Goal: Task Accomplishment & Management: Manage account settings

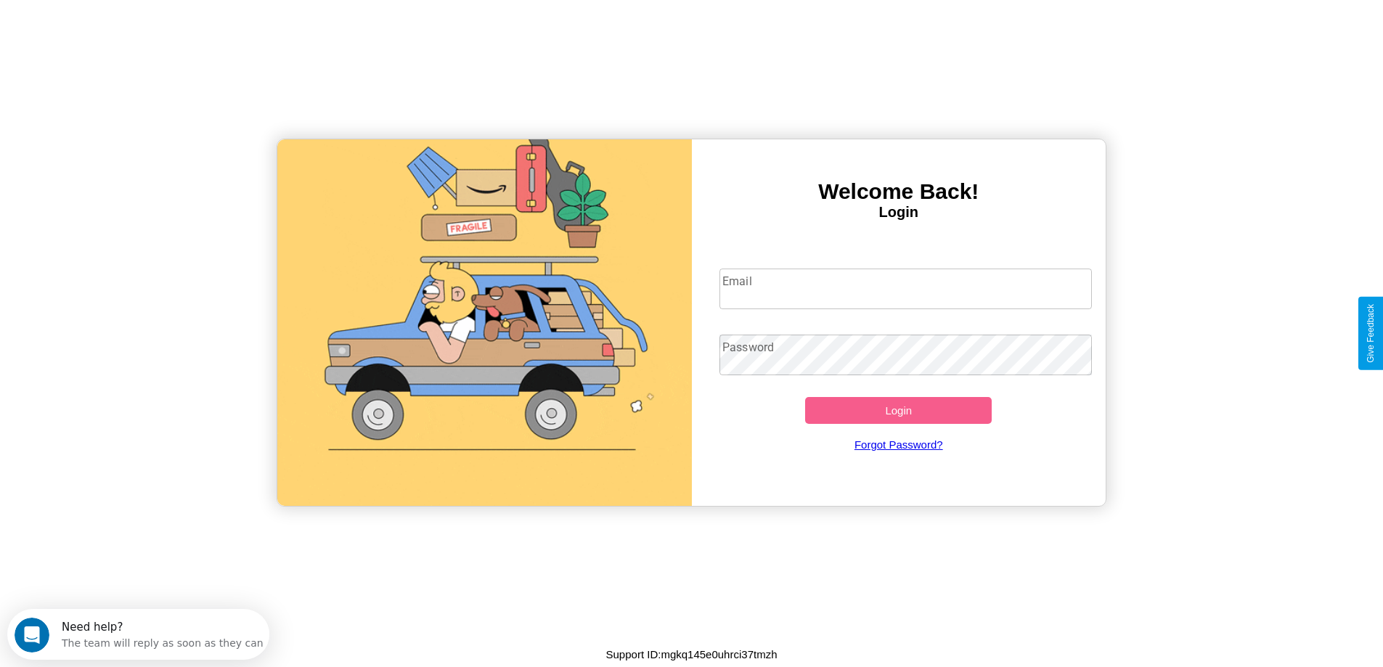
click at [906, 289] on input "Email" at bounding box center [906, 289] width 373 height 41
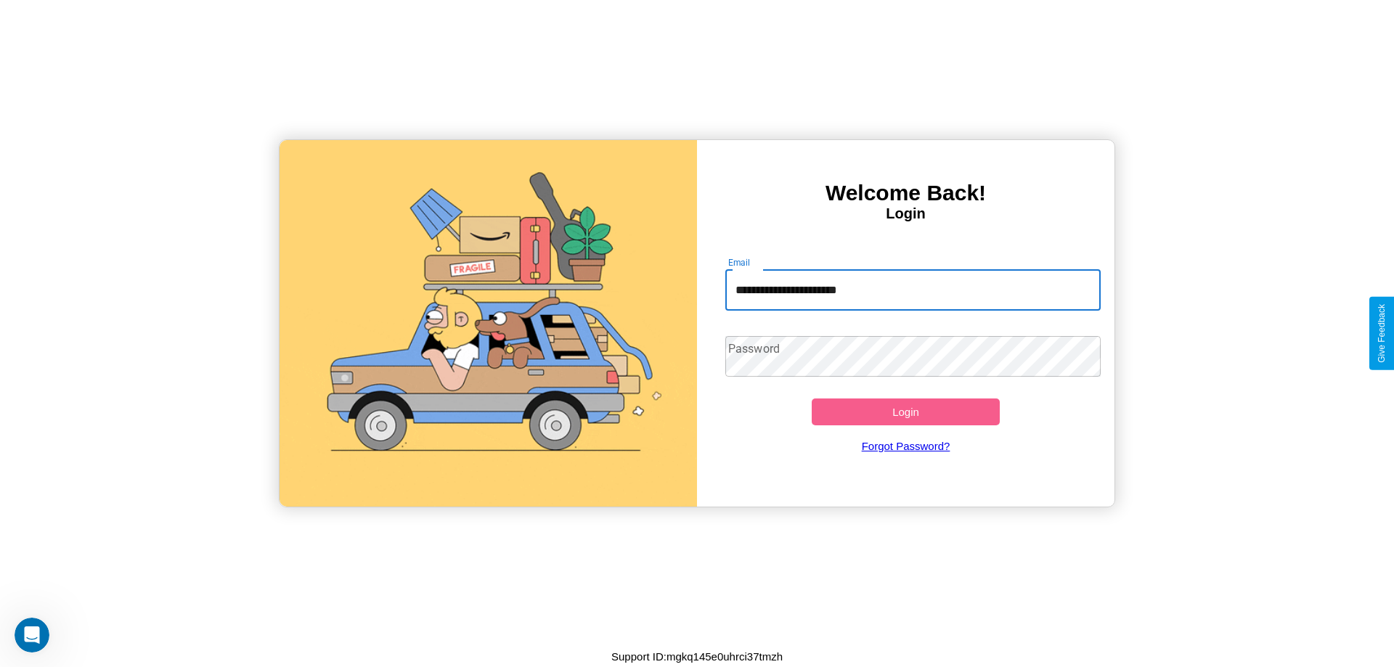
type input "**********"
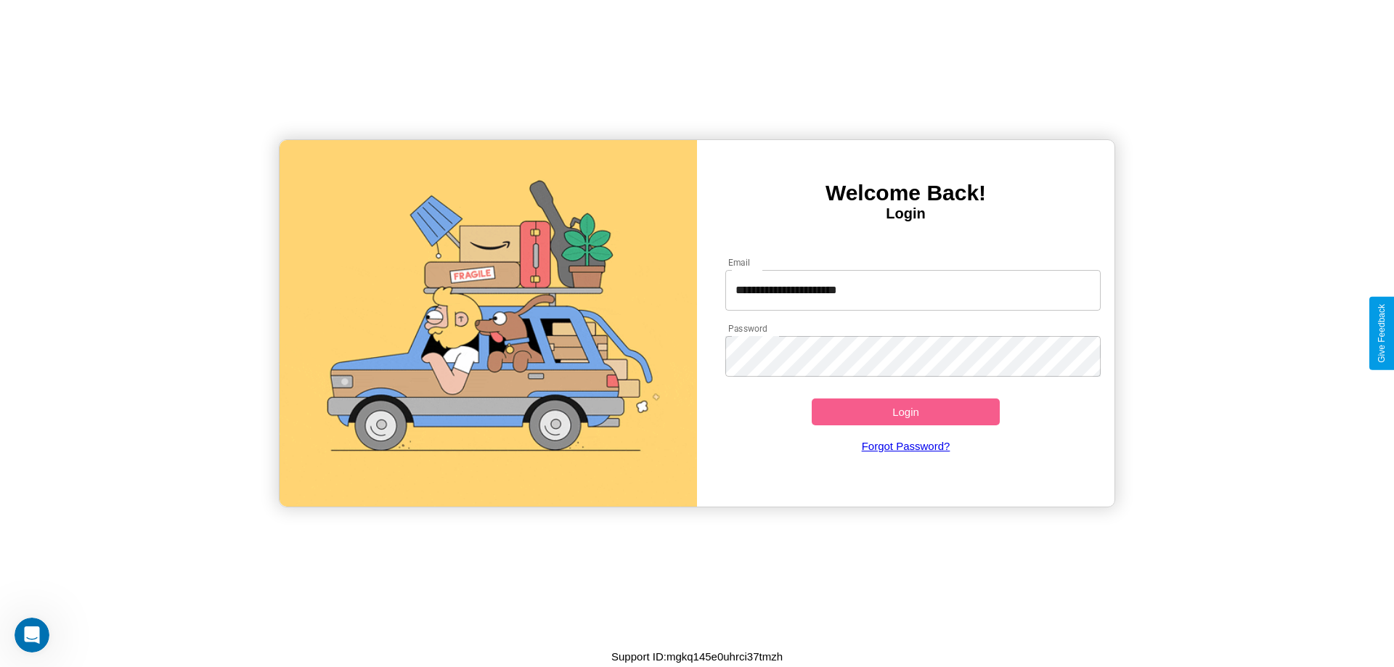
click at [906, 412] on button "Login" at bounding box center [906, 412] width 188 height 27
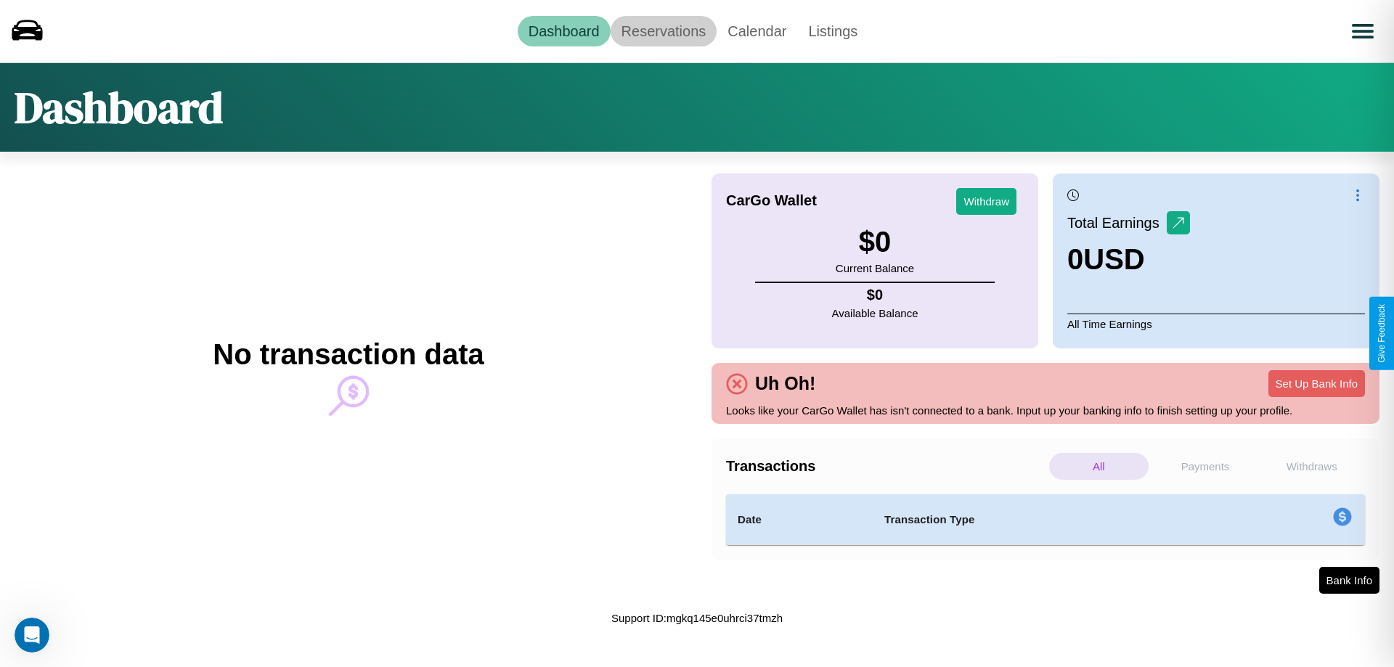
click at [663, 30] on link "Reservations" at bounding box center [664, 31] width 107 height 30
